Goal: Find specific page/section: Find specific page/section

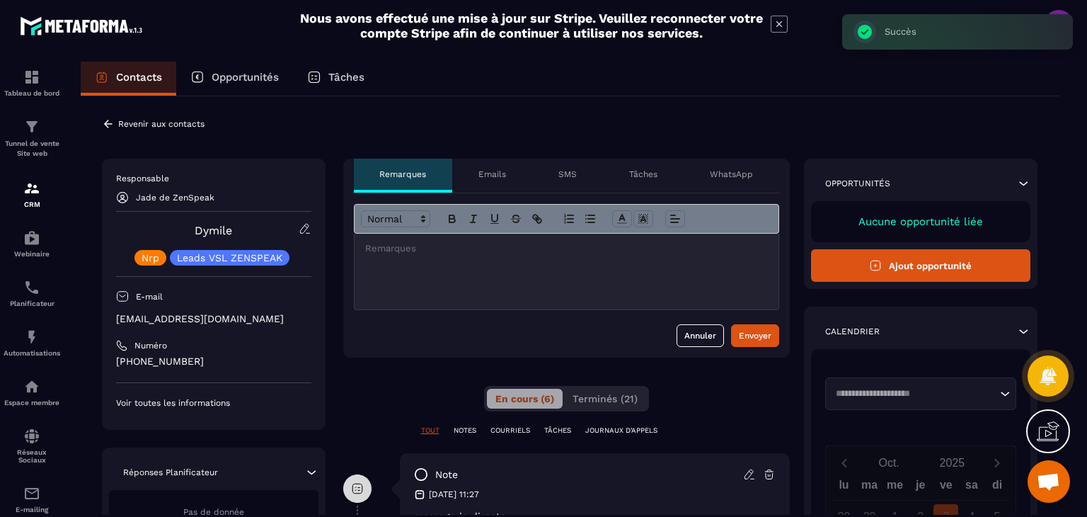
click at [103, 122] on icon at bounding box center [108, 124] width 13 height 13
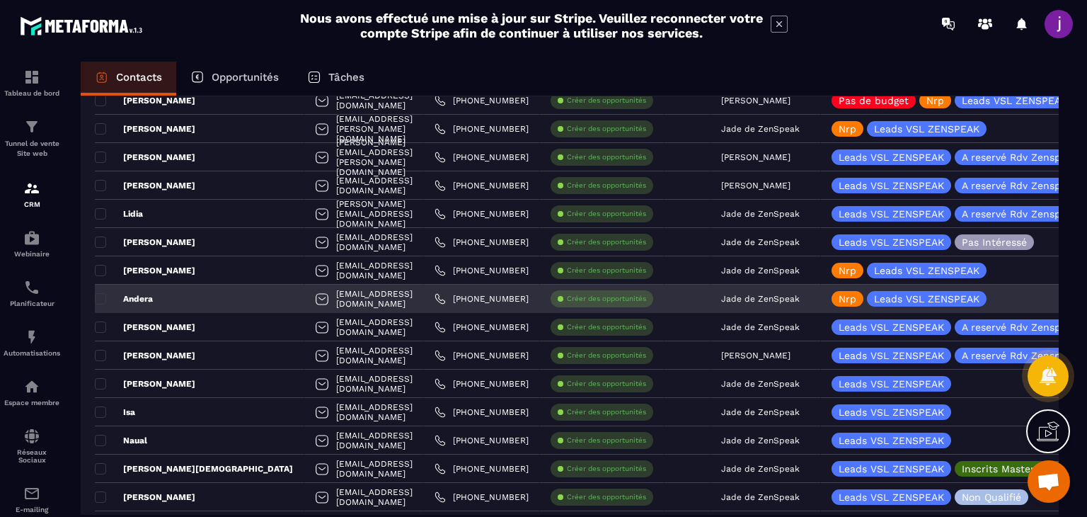
scroll to position [496, 0]
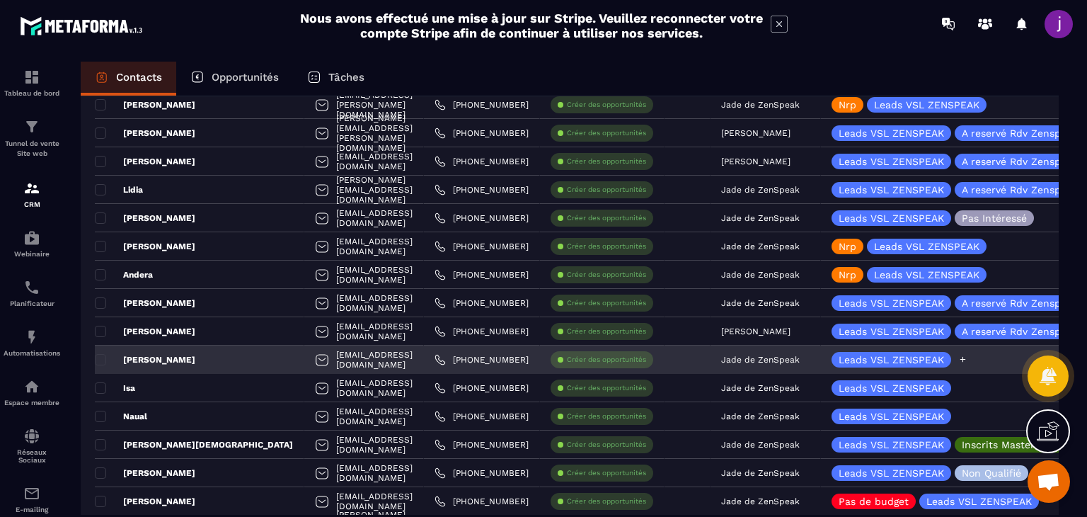
click at [959, 360] on icon at bounding box center [963, 359] width 9 height 9
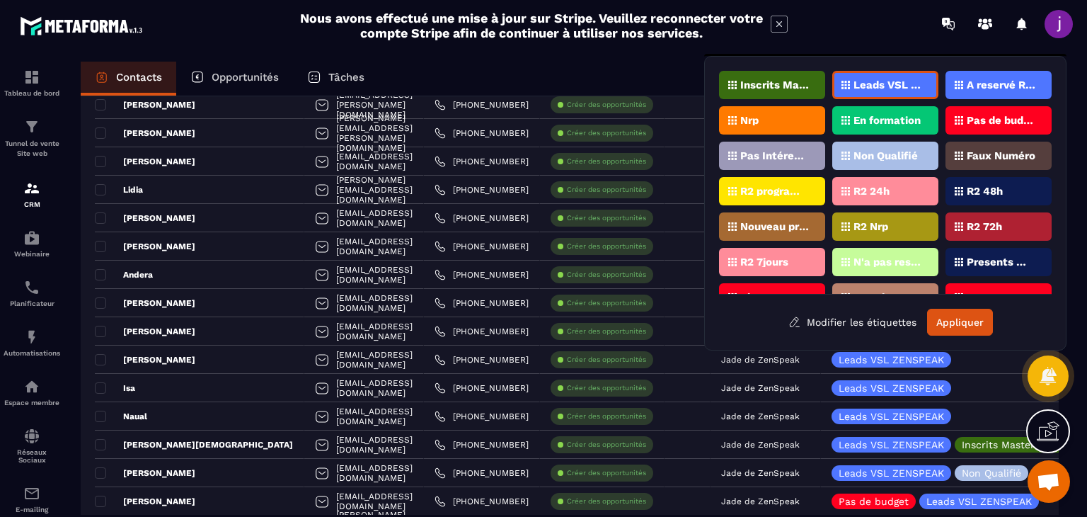
click at [784, 110] on div "Nrp" at bounding box center [772, 120] width 106 height 28
click at [960, 324] on button "Appliquer" at bounding box center [960, 322] width 66 height 27
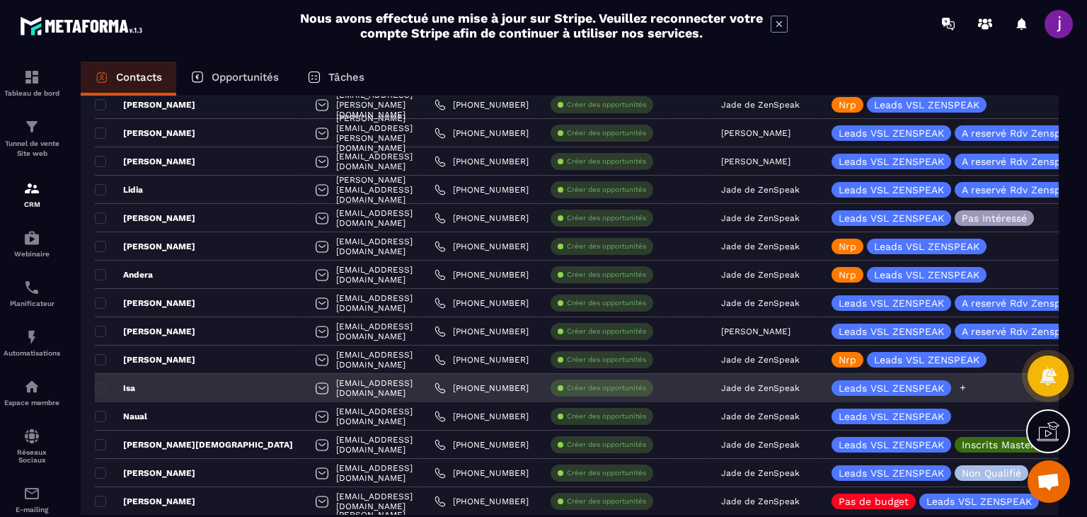
click at [961, 387] on icon at bounding box center [964, 388] width 6 height 6
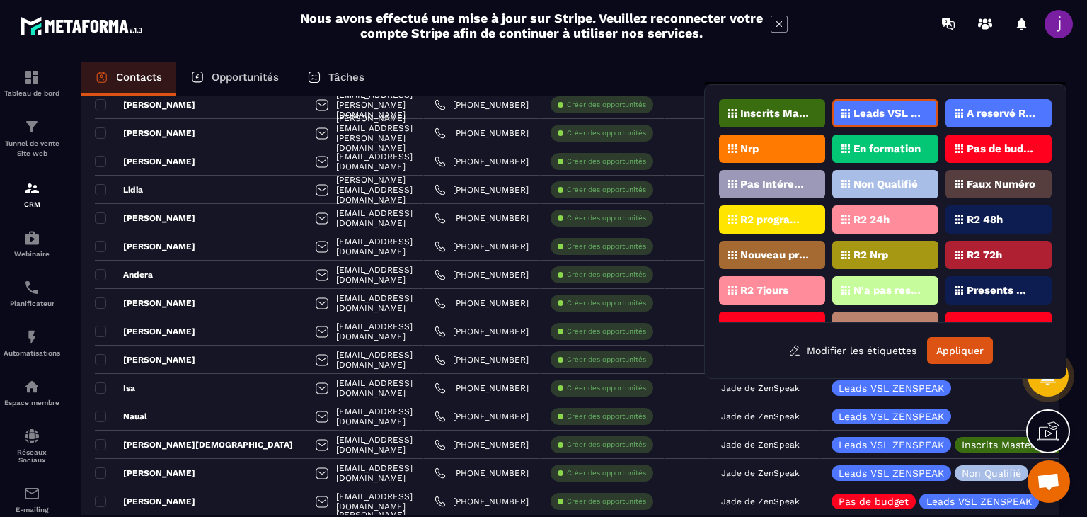
click at [803, 144] on div "Nrp" at bounding box center [772, 149] width 106 height 28
click at [954, 349] on button "Appliquer" at bounding box center [960, 350] width 66 height 27
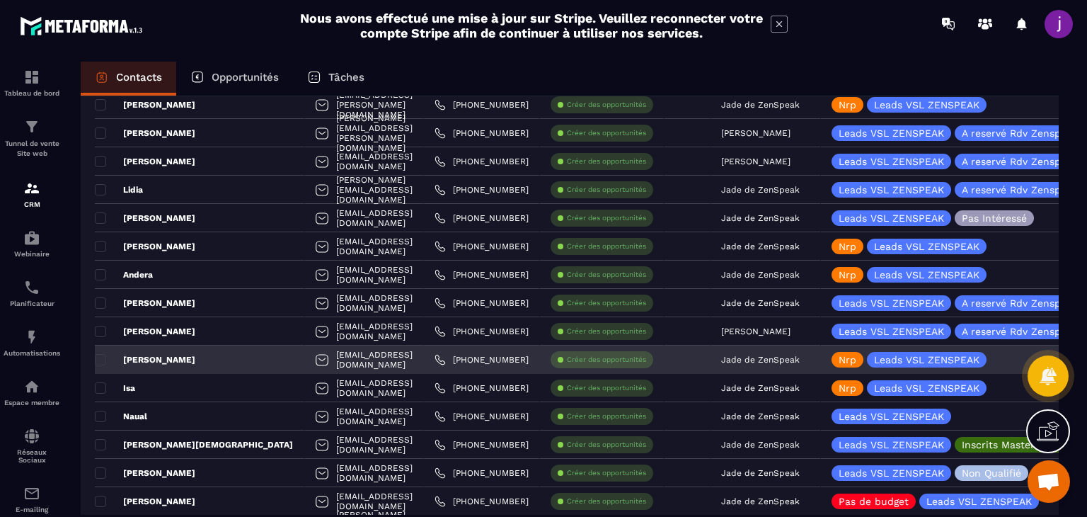
click at [162, 356] on div "[PERSON_NAME]" at bounding box center [200, 359] width 210 height 28
